Goal: Find specific page/section: Find specific page/section

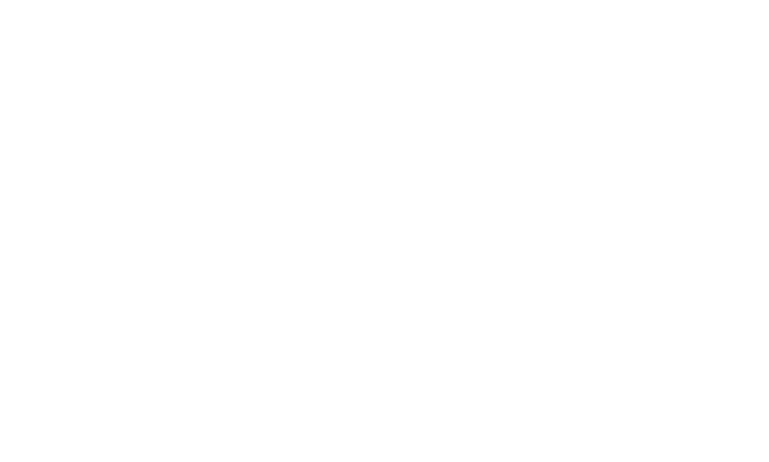
select select "Song"
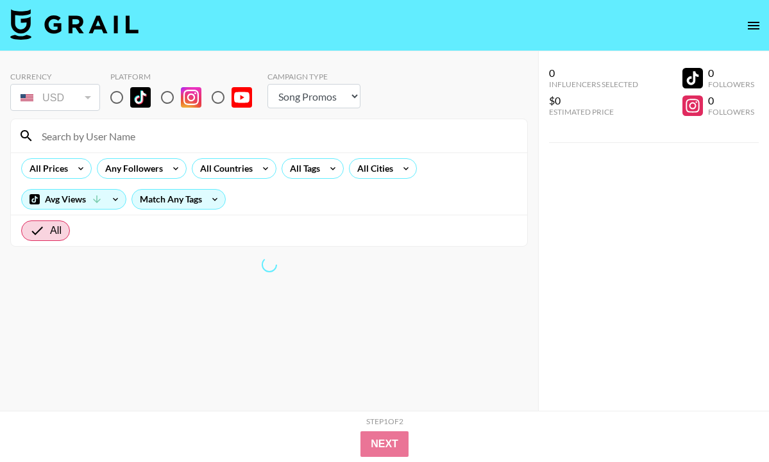
type input "a"
click at [129, 141] on input "a" at bounding box center [276, 136] width 485 height 21
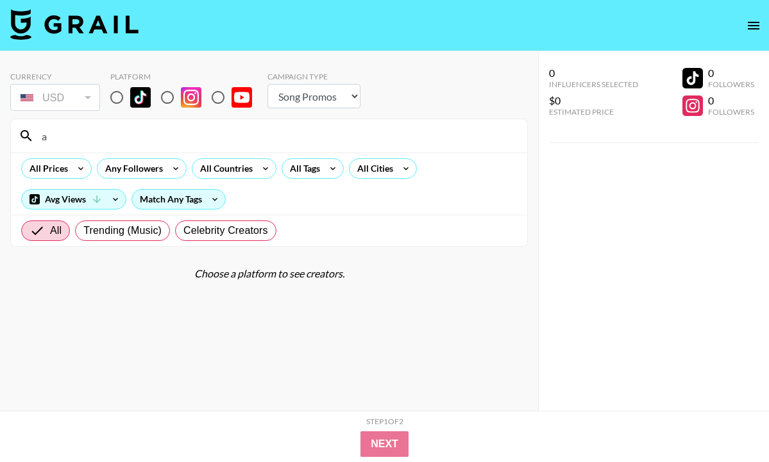
click at [128, 140] on input "a" at bounding box center [276, 136] width 485 height 21
type input "reg"
click at [117, 92] on input "radio" at bounding box center [116, 97] width 27 height 27
radio input "true"
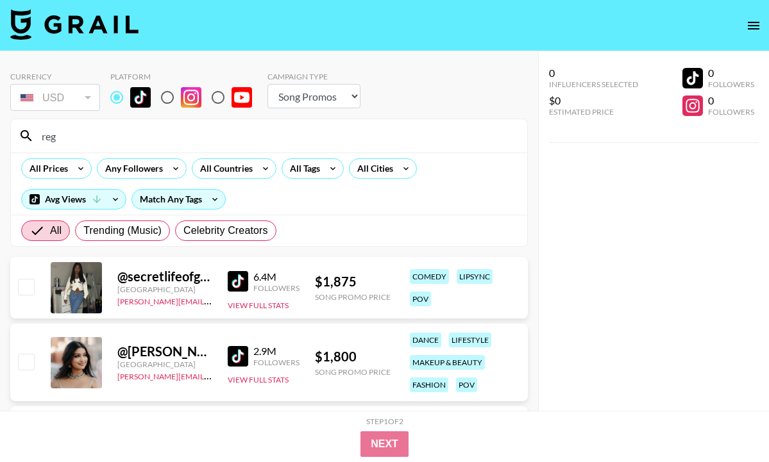
click at [170, 94] on input "radio" at bounding box center [167, 97] width 27 height 27
radio input "true"
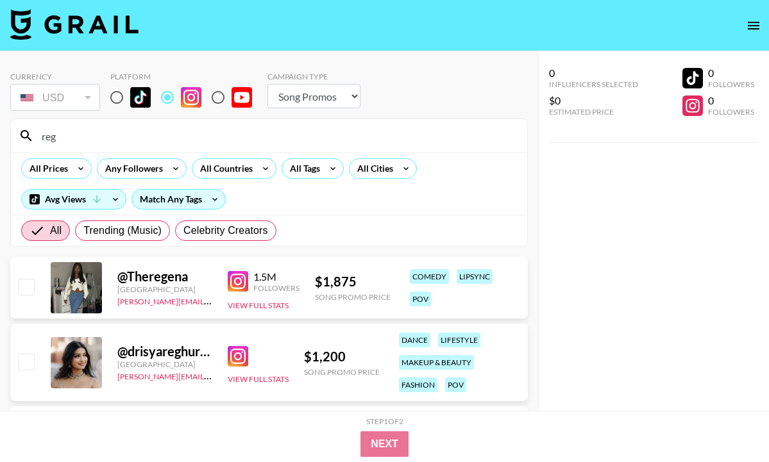
click at [160, 131] on input "reg" at bounding box center [276, 136] width 485 height 21
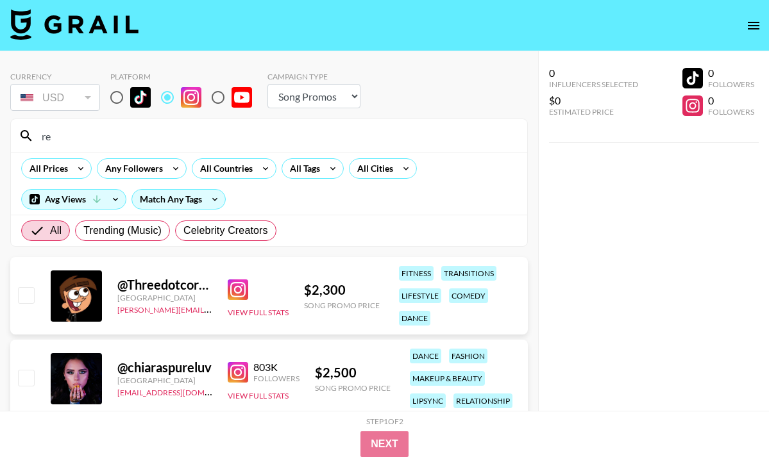
type input "r"
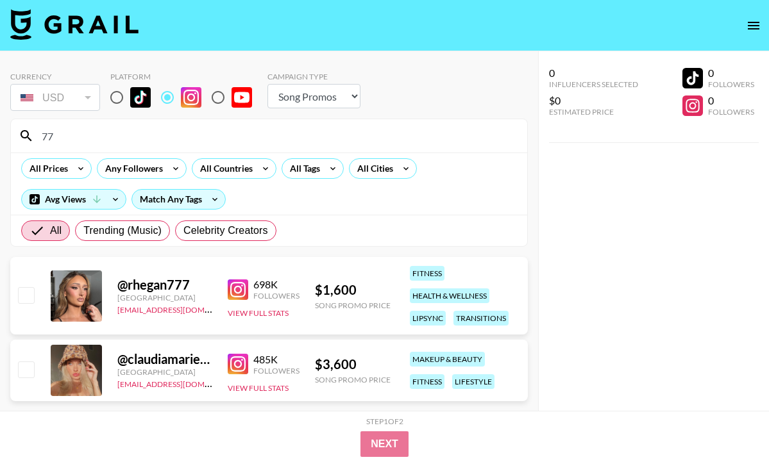
type input "77"
click at [115, 96] on input "radio" at bounding box center [116, 97] width 27 height 27
radio input "true"
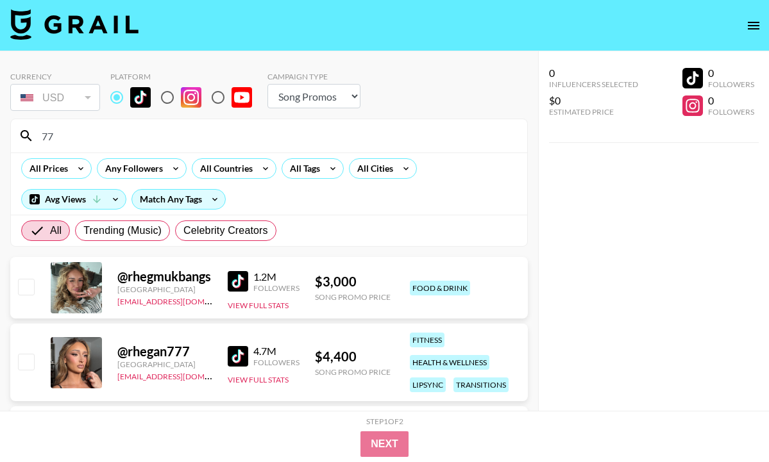
click at [112, 142] on input "77" at bounding box center [276, 136] width 485 height 21
type input "7"
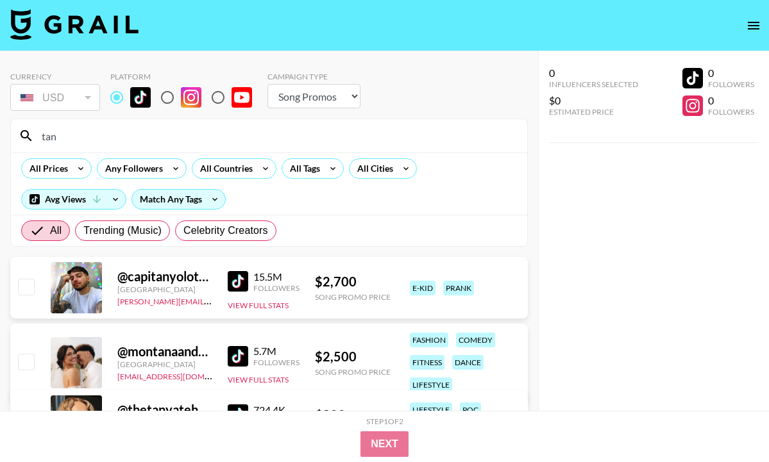
type input "[PERSON_NAME]"
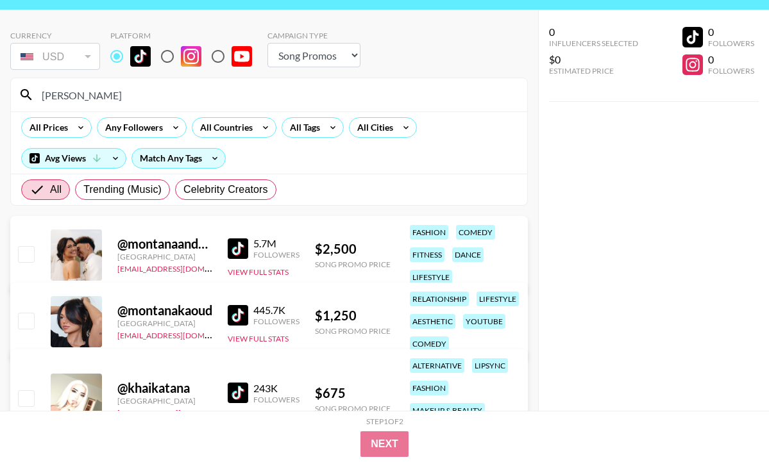
scroll to position [29, 0]
